Goal: Navigation & Orientation: Find specific page/section

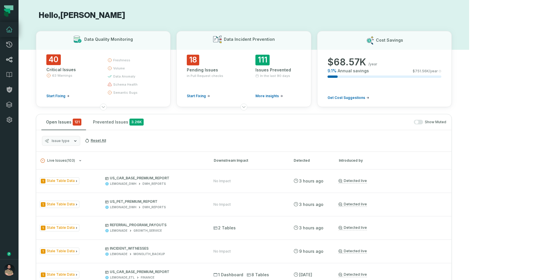
click at [9, 64] on link "Lineage" at bounding box center [9, 59] width 19 height 15
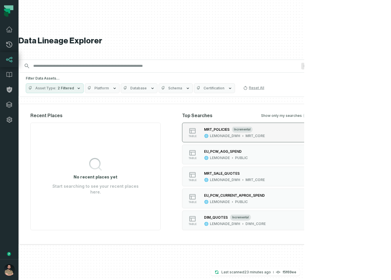
click at [312, 135] on button "table MRT_POLICIES incremental LEMONADE_DWH MRT_CORE" at bounding box center [247, 133] width 130 height 20
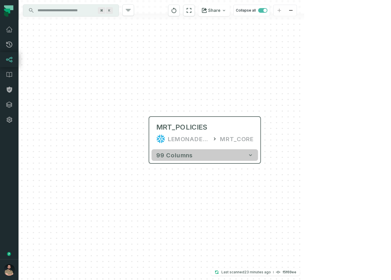
click at [204, 157] on button "99 columns" at bounding box center [205, 155] width 106 height 12
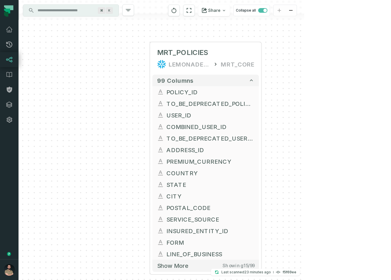
drag, startPoint x: 335, startPoint y: 175, endPoint x: 342, endPoint y: 81, distance: 94.6
click at [304, 82] on div "+ MRT_POLICIES LEMONADE_DWH MRT_CORE + 99 columns + POLICY_ID + + TO_BE_DEPRECA…" at bounding box center [162, 140] width 286 height 280
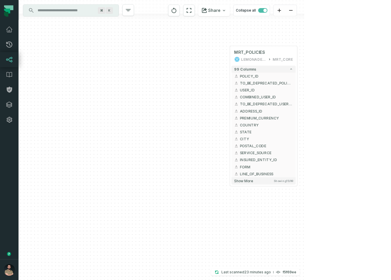
click at [10, 64] on link "Lineage" at bounding box center [9, 59] width 19 height 15
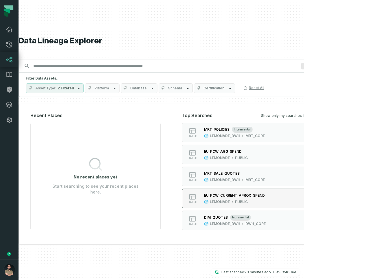
click at [248, 202] on div "PUBLIC" at bounding box center [241, 202] width 13 height 5
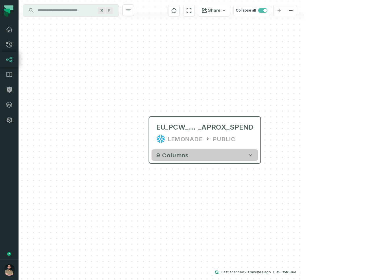
click at [191, 157] on button "9 columns" at bounding box center [205, 155] width 106 height 12
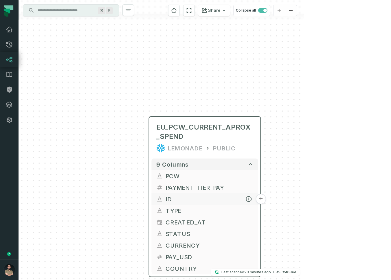
click at [182, 199] on span "ID" at bounding box center [210, 199] width 88 height 9
click at [263, 201] on button "+" at bounding box center [261, 199] width 10 height 10
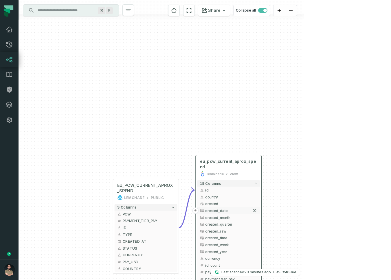
click at [245, 210] on span "created_date" at bounding box center [231, 210] width 52 height 5
click at [242, 159] on span "eu_pcw_current_aprox_spend" at bounding box center [228, 164] width 57 height 11
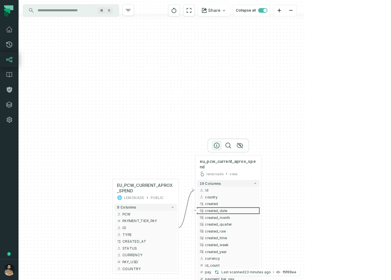
click at [218, 146] on icon "button" at bounding box center [216, 145] width 7 height 7
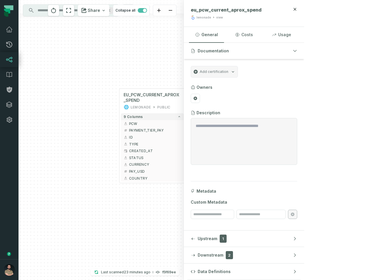
drag, startPoint x: 147, startPoint y: 144, endPoint x: 154, endPoint y: 54, distance: 90.8
click at [154, 54] on div "+ eu_pcw_current_aprox_spend lemonade view + 19 columns - id + + country create…" at bounding box center [101, 140] width 165 height 280
click at [164, 165] on span "CURRENCY" at bounding box center [155, 164] width 52 height 5
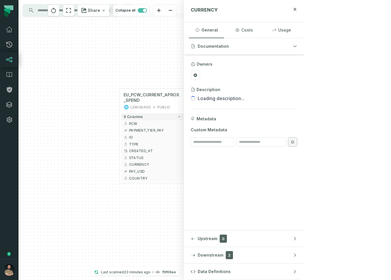
click at [246, 116] on button "created" at bounding box center [234, 113] width 63 height 7
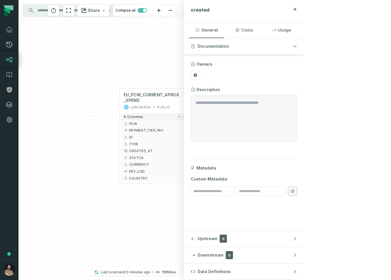
click at [244, 123] on button "created_date" at bounding box center [234, 120] width 63 height 7
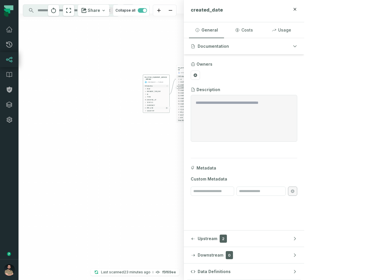
click at [156, 108] on span "PAY_USD" at bounding box center [157, 108] width 21 height 2
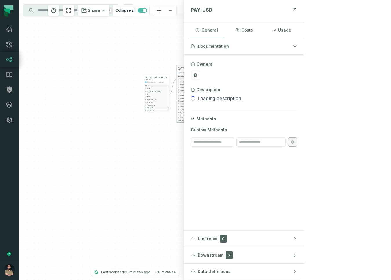
click at [199, 101] on icon "button" at bounding box center [199, 100] width 1 height 1
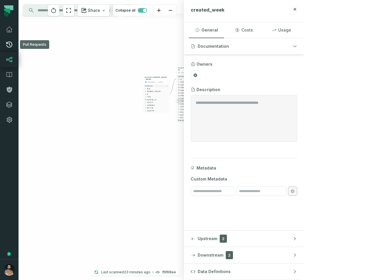
click at [7, 45] on icon at bounding box center [9, 44] width 7 height 7
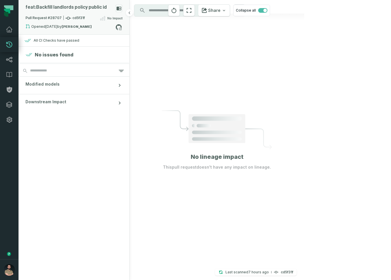
click at [77, 26] on strong "Tomasz Stolarczyk" at bounding box center [77, 26] width 30 height 3
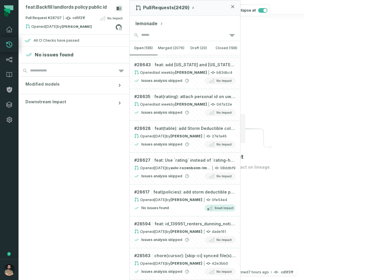
scroll to position [477, 0]
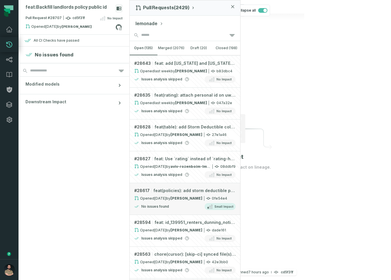
click at [173, 185] on link "# 28617 feat(policies): add storm deductible policy versions Opened 8/7/2025, 2…" at bounding box center [185, 199] width 111 height 32
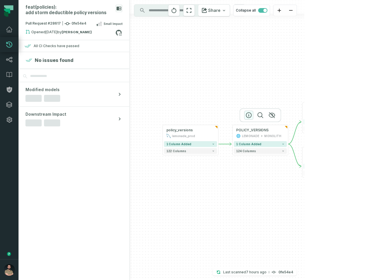
click at [246, 115] on icon "button" at bounding box center [248, 115] width 5 height 5
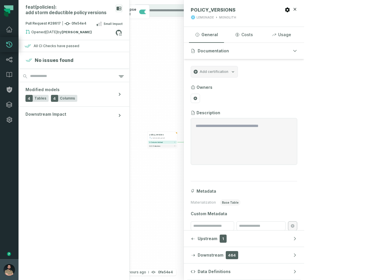
click at [12, 269] on img "button" at bounding box center [9, 270] width 12 height 12
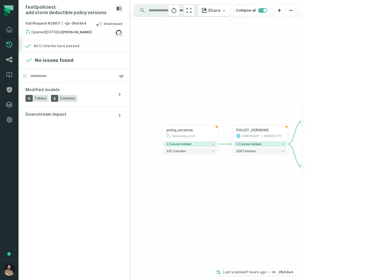
click at [11, 59] on icon at bounding box center [9, 59] width 6 height 5
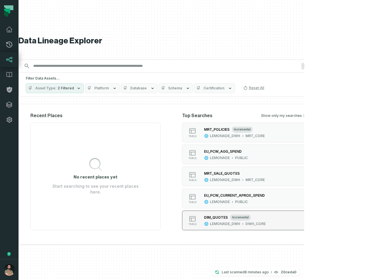
click at [228, 219] on div "DIM_QUOTES" at bounding box center [216, 217] width 24 height 4
click at [5, 271] on img "button" at bounding box center [9, 270] width 12 height 12
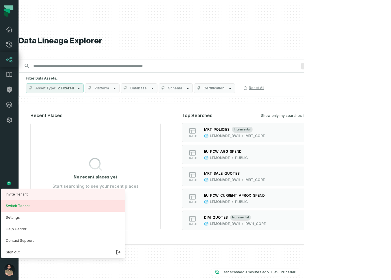
click at [51, 207] on button "Switch Tenant" at bounding box center [63, 206] width 124 height 12
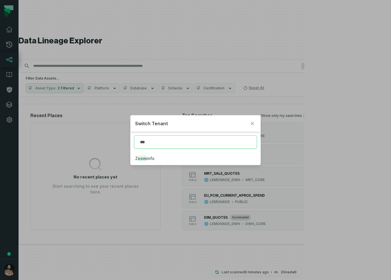
type input "***"
click at [169, 151] on div "***" at bounding box center [196, 142] width 130 height 20
click at [160, 162] on button "Z oom info" at bounding box center [196, 158] width 130 height 13
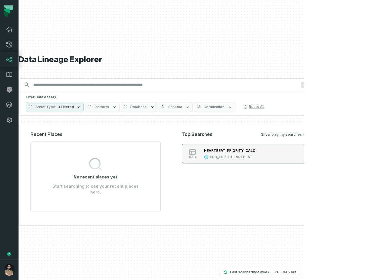
click at [302, 155] on button "table HEARTBEAT_PRIORITY_CALC PRD_EDP HEARTBEAT" at bounding box center [247, 154] width 130 height 20
click at [6, 273] on img "button" at bounding box center [9, 270] width 12 height 12
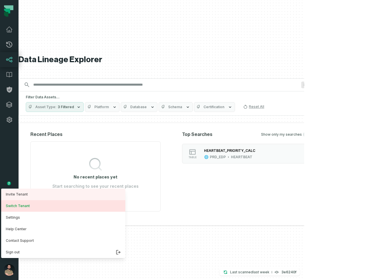
click at [58, 208] on button "Switch Tenant" at bounding box center [63, 206] width 124 height 12
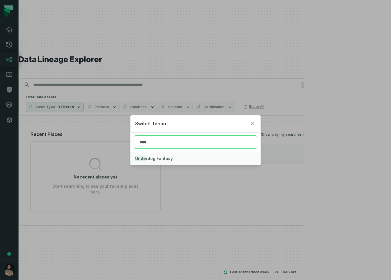
type input "****"
click at [218, 158] on button "Unde rdog Fantasy" at bounding box center [196, 158] width 130 height 13
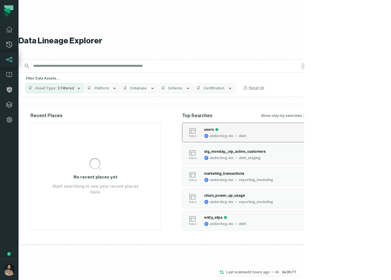
click at [293, 131] on button "table users underdog-inc dwh" at bounding box center [247, 133] width 130 height 20
click at [287, 210] on ul "table users underdog-inc dwh table stg_monday__vip_active_customers underdog-in…" at bounding box center [247, 177] width 130 height 108
click at [283, 219] on button "table entry_slips underdog-inc dwh" at bounding box center [247, 221] width 130 height 20
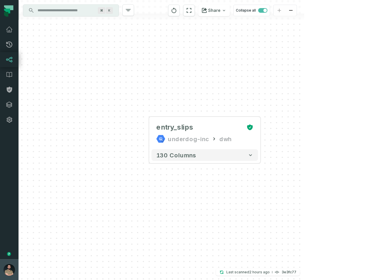
click at [7, 275] on img "button" at bounding box center [9, 270] width 12 height 12
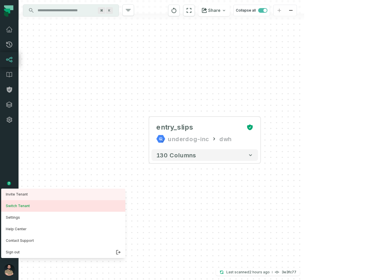
click at [40, 208] on button "Switch Tenant" at bounding box center [63, 206] width 124 height 12
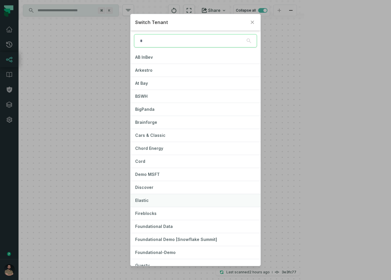
click at [176, 202] on button "Elastic" at bounding box center [196, 200] width 130 height 13
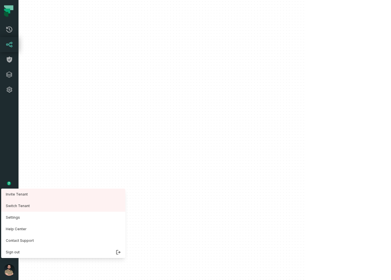
click at [8, 273] on img "button" at bounding box center [9, 270] width 12 height 12
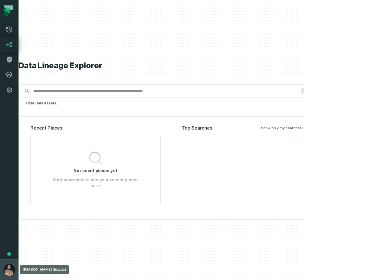
click at [14, 272] on img "button" at bounding box center [9, 270] width 12 height 12
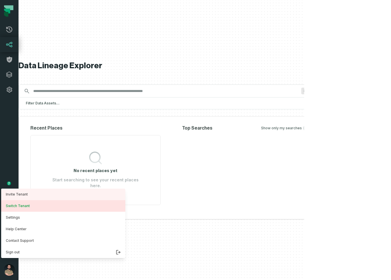
click at [31, 209] on button "Switch Tenant" at bounding box center [63, 206] width 124 height 12
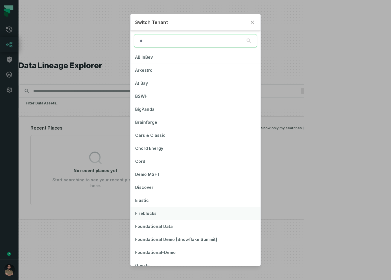
click at [181, 219] on button "Fireblocks" at bounding box center [196, 213] width 130 height 13
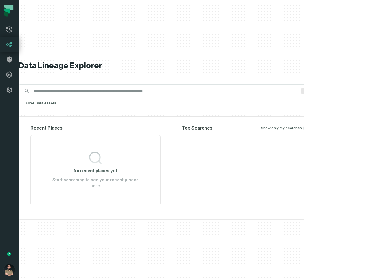
click at [309, 78] on div "Data Lineage Explorer Search for assets across the organization ⌘ K Filter Data…" at bounding box center [171, 140] width 304 height 280
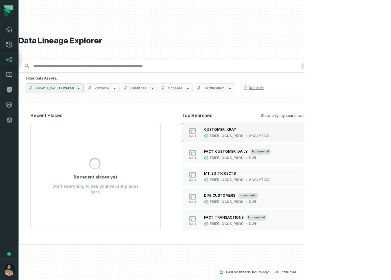
click at [306, 135] on button "table CUSTOMER_XRAY FIREBLOCKS_PROD ANALYTICS" at bounding box center [247, 133] width 130 height 20
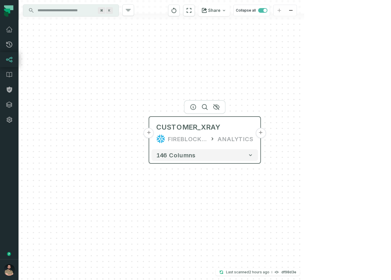
click at [259, 132] on button "+" at bounding box center [261, 133] width 10 height 10
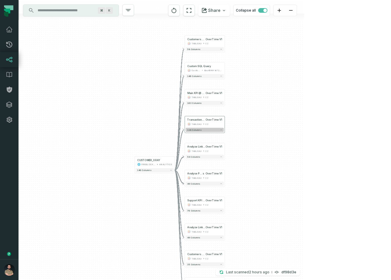
click at [216, 129] on button "118 columns" at bounding box center [205, 130] width 38 height 4
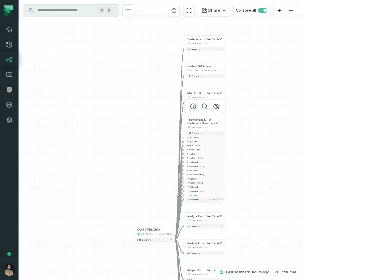
click at [192, 104] on icon "button" at bounding box center [193, 106] width 7 height 7
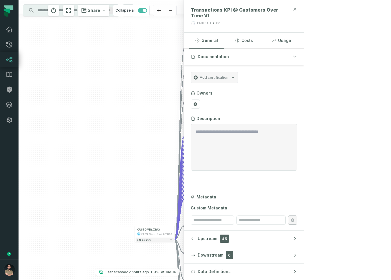
click at [297, 8] on icon "button" at bounding box center [295, 9] width 5 height 5
